Goal: Task Accomplishment & Management: Use online tool/utility

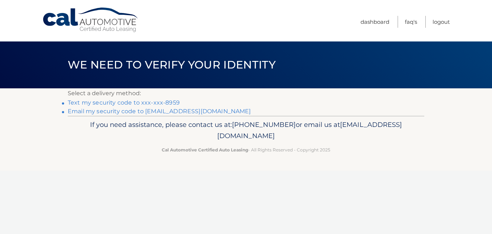
click at [118, 103] on link "Text my security code to xxx-xxx-8959" at bounding box center [124, 102] width 112 height 7
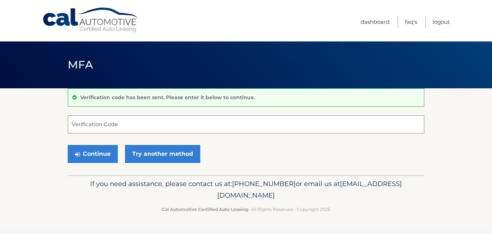
click at [120, 126] on input "Verification Code" at bounding box center [246, 124] width 356 height 18
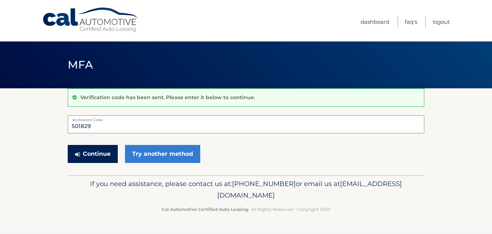
type input "501829"
click at [101, 157] on button "Continue" at bounding box center [93, 154] width 50 height 18
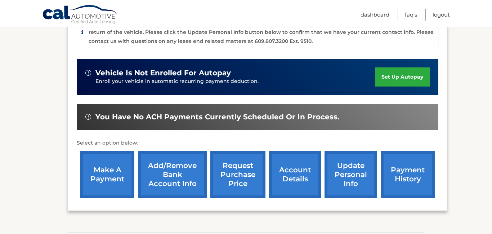
scroll to position [212, 0]
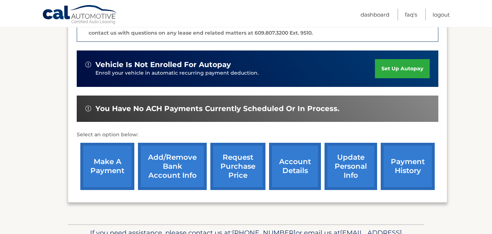
click at [98, 152] on link "make a payment" at bounding box center [107, 166] width 54 height 47
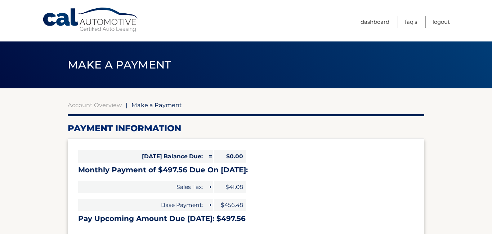
select select "NTUyMTA3MTAtZTk2NC00ZTFhLWEyMzgtMWZlMDgyN2ZlYTU4"
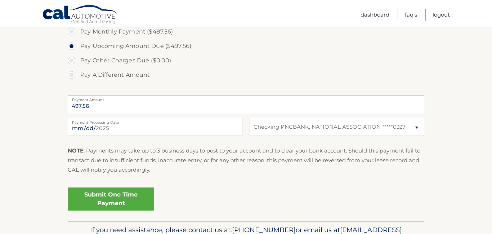
scroll to position [243, 0]
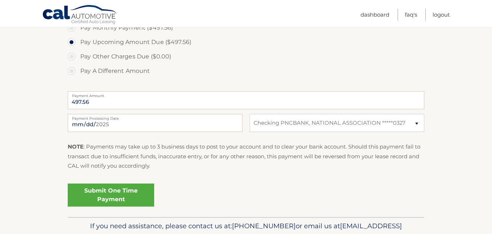
click at [97, 194] on link "Submit One Time Payment" at bounding box center [111, 194] width 86 height 23
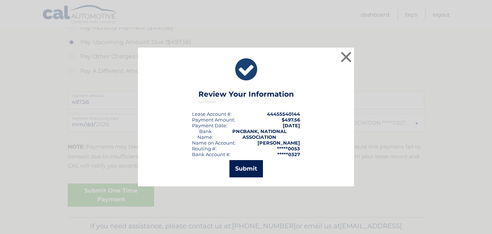
click at [245, 170] on button "Submit" at bounding box center [245, 168] width 33 height 17
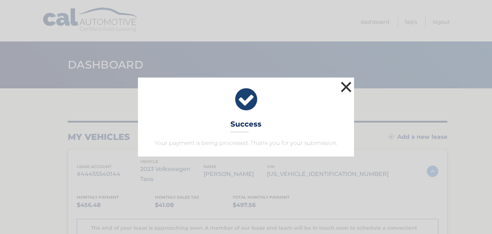
click at [348, 89] on button "×" at bounding box center [346, 87] width 14 height 14
